Goal: Transaction & Acquisition: Download file/media

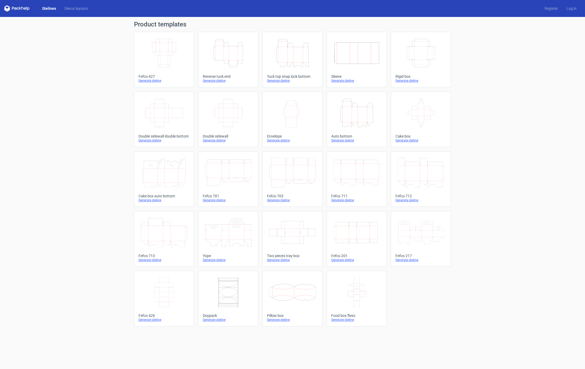
click at [301, 59] on icon "Height Depth Width" at bounding box center [292, 53] width 47 height 30
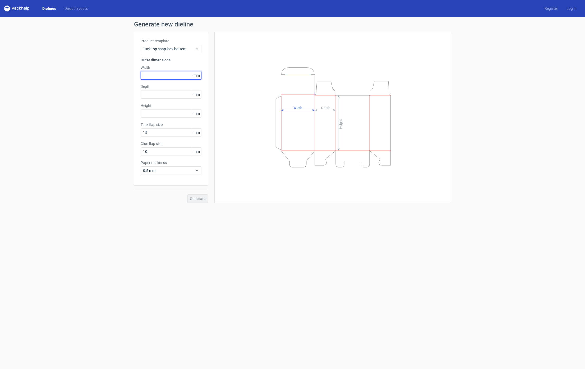
click at [165, 75] on input "text" at bounding box center [171, 75] width 61 height 8
type input "210"
type input "140"
type input "125"
click at [197, 196] on button "Generate" at bounding box center [198, 198] width 21 height 8
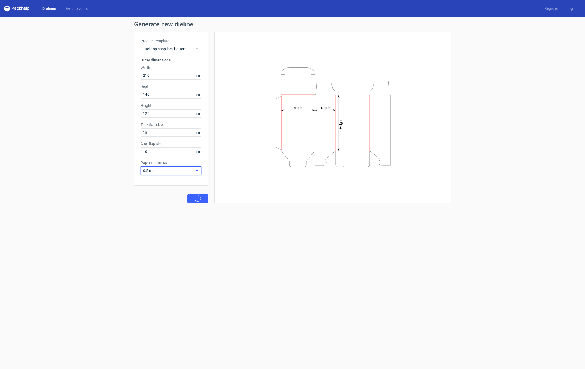
click at [166, 169] on span "0.5 mm" at bounding box center [169, 170] width 52 height 5
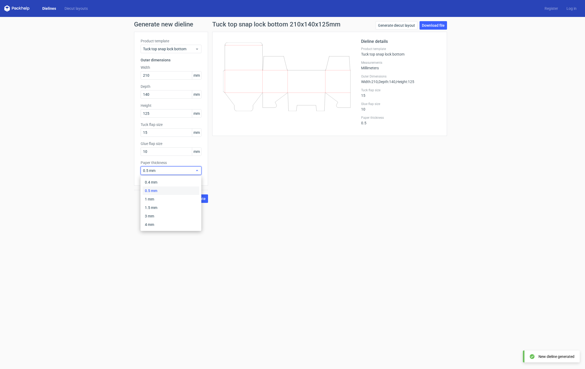
click at [165, 169] on span "0.5 mm" at bounding box center [169, 170] width 52 height 5
click at [159, 199] on div "1 mm" at bounding box center [171, 199] width 57 height 8
click at [195, 200] on span "Generate" at bounding box center [198, 199] width 16 height 4
click at [428, 30] on div "Generate diecut layout Download file" at bounding box center [411, 26] width 71 height 11
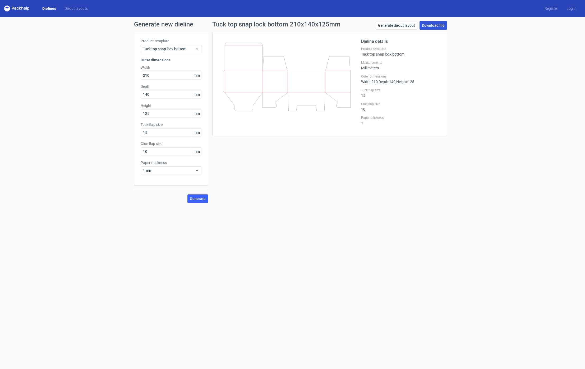
click at [432, 23] on link "Download file" at bounding box center [434, 25] width 28 height 8
